Goal: Transaction & Acquisition: Purchase product/service

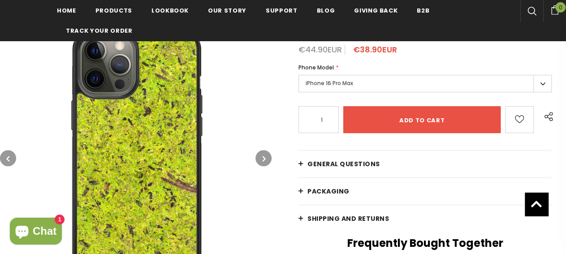
scroll to position [142, 0]
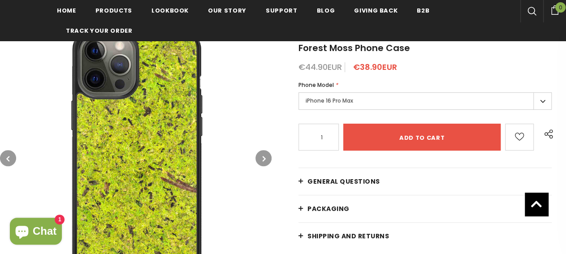
click at [412, 107] on label "iPhone 16 Pro Max" at bounding box center [425, 100] width 253 height 17
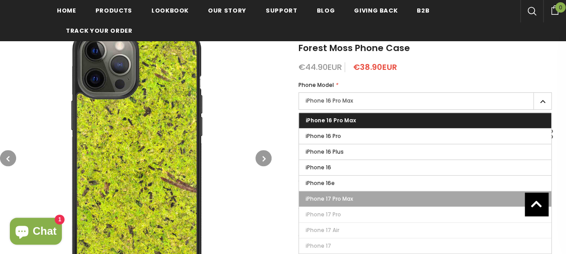
click at [351, 202] on label "iPhone 17 Pro Max" at bounding box center [425, 198] width 252 height 15
click at [0, 0] on input "iPhone 17 Pro Max" at bounding box center [0, 0] width 0 height 0
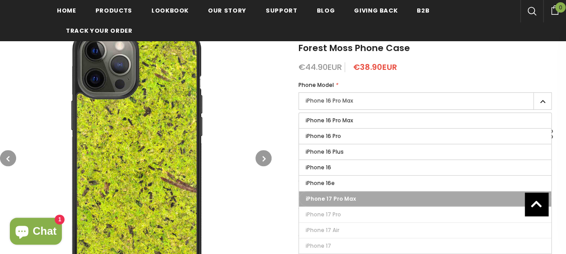
type input "Sold Out"
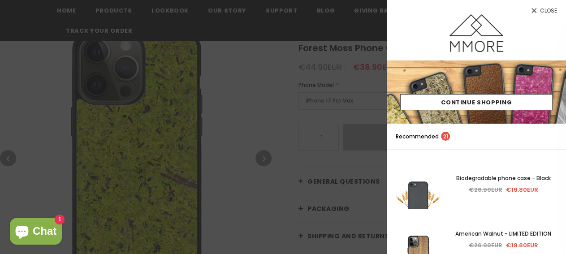
click at [530, 9] on icon at bounding box center [534, 11] width 8 height 8
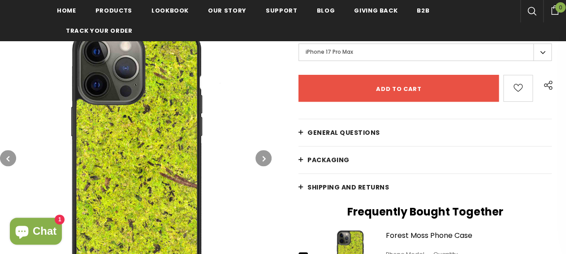
scroll to position [189, 0]
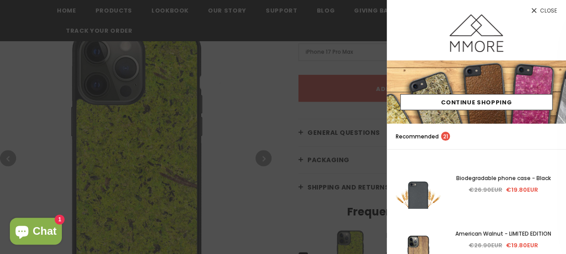
click at [530, 9] on link "Close" at bounding box center [476, 7] width 179 height 14
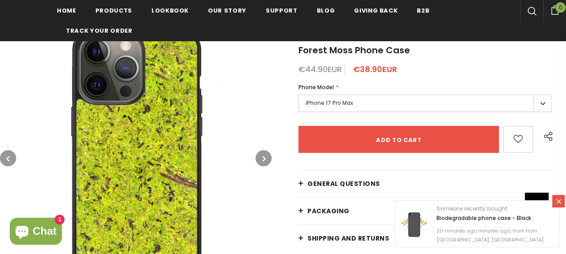
scroll to position [0, 0]
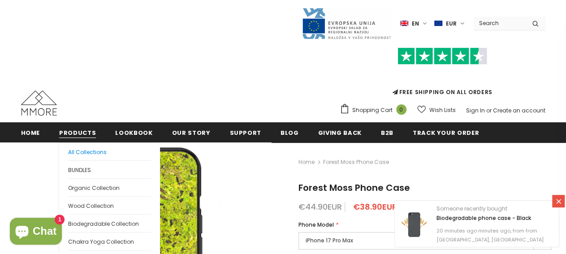
click at [75, 145] on link "All Collections" at bounding box center [109, 151] width 83 height 17
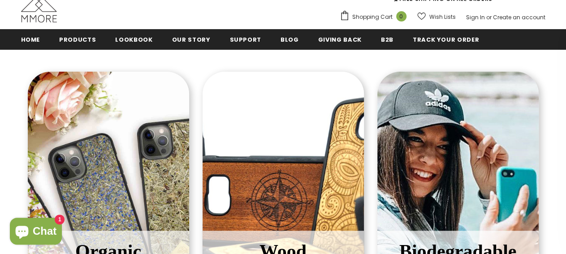
scroll to position [186, 0]
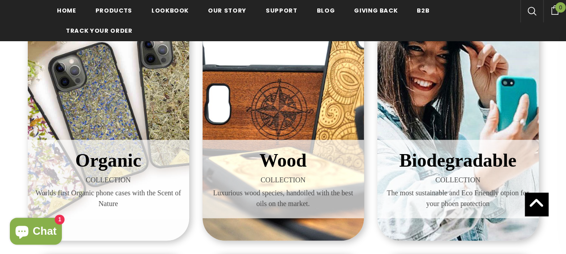
click at [91, 154] on span "Organic" at bounding box center [108, 160] width 66 height 21
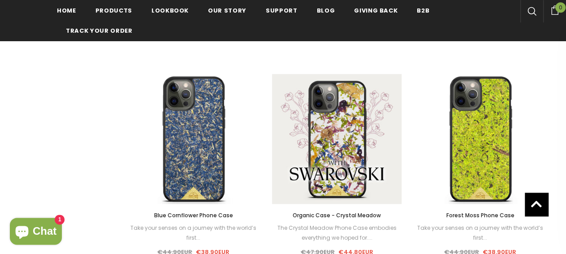
scroll to position [606, 0]
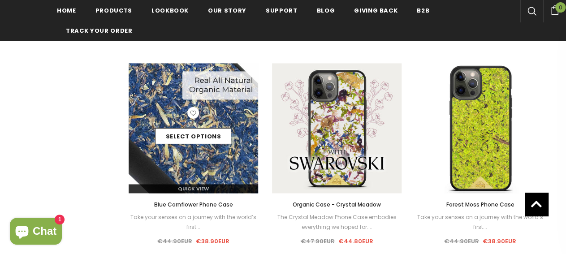
click at [220, 167] on img at bounding box center [194, 128] width 130 height 130
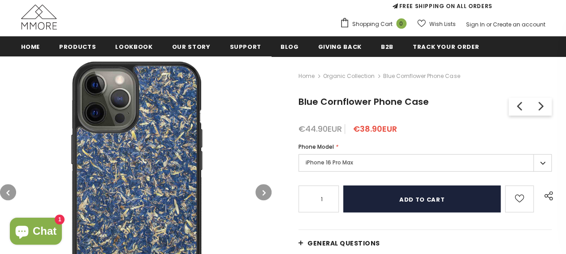
scroll to position [140, 0]
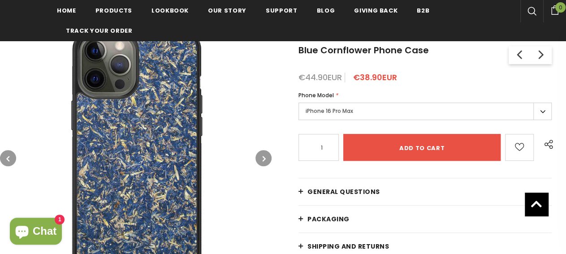
click at [350, 108] on label "iPhone 16 Pro Max" at bounding box center [425, 111] width 253 height 17
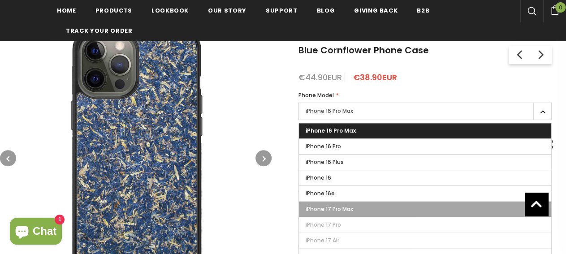
click at [349, 208] on span "iPhone 17 Pro Max" at bounding box center [330, 209] width 48 height 8
click at [0, 0] on input "iPhone 17 Pro Max" at bounding box center [0, 0] width 0 height 0
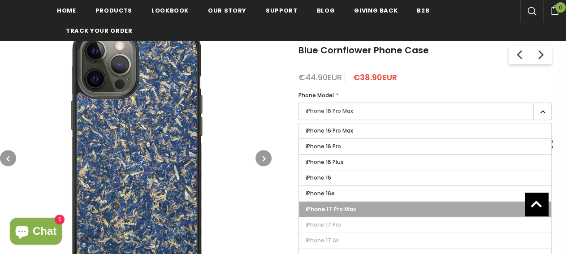
type input "Sold Out"
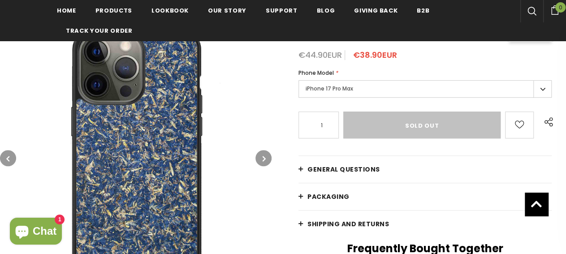
scroll to position [140, 0]
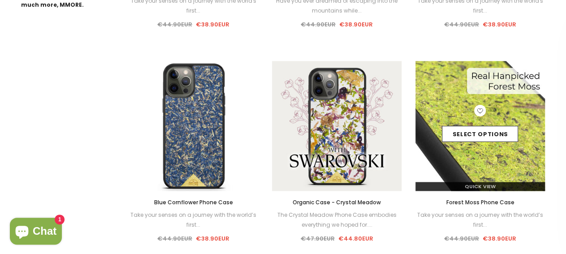
scroll to position [606, 0]
click at [469, 181] on div "Quick View" at bounding box center [481, 183] width 130 height 16
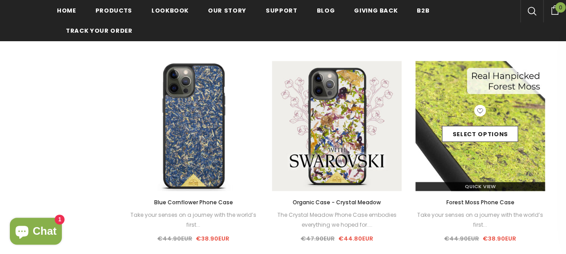
click at [468, 187] on span "Quick View" at bounding box center [480, 186] width 31 height 7
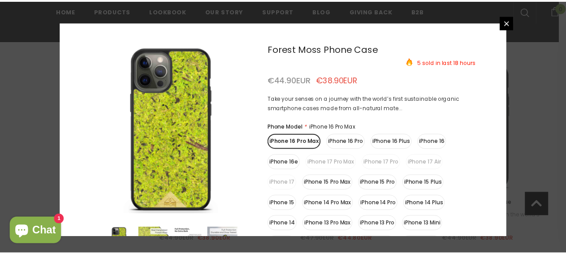
scroll to position [45, 0]
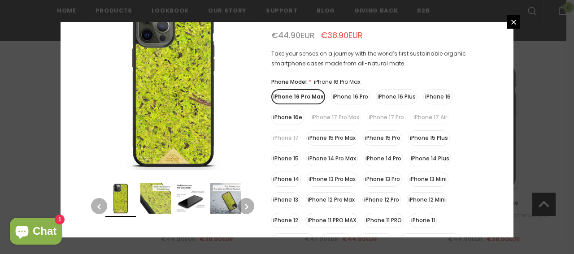
click at [341, 116] on label "iPhone 17 Pro Max" at bounding box center [335, 117] width 51 height 15
click at [515, 24] on icon at bounding box center [513, 22] width 5 height 5
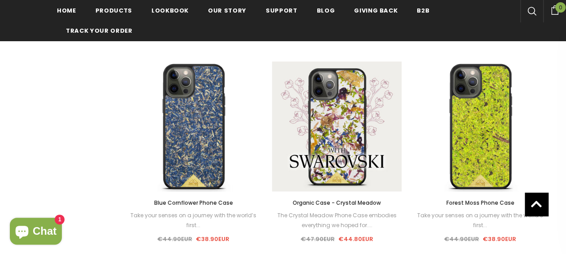
click at [453, 204] on span "Forest Moss Phone Case" at bounding box center [480, 203] width 68 height 8
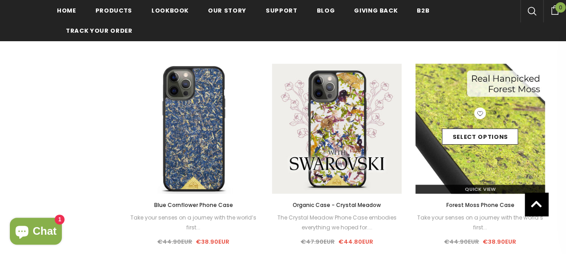
scroll to position [617, 0]
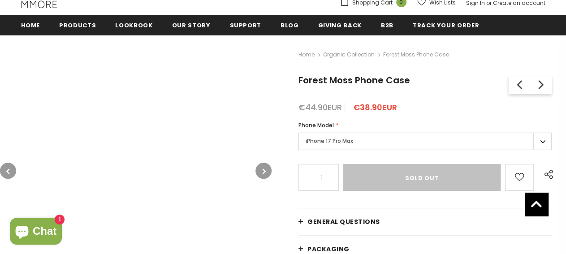
scroll to position [108, 0]
